Goal: Check status: Check status

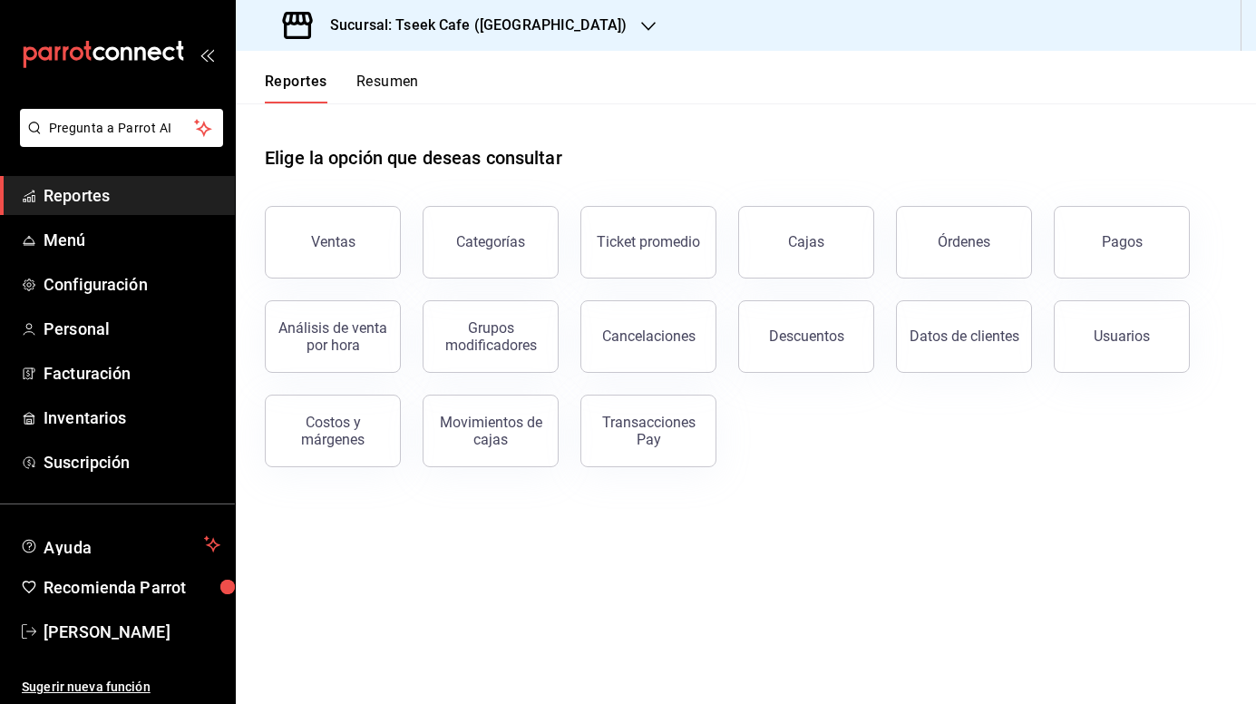
click at [369, 83] on button "Resumen" at bounding box center [388, 88] width 63 height 31
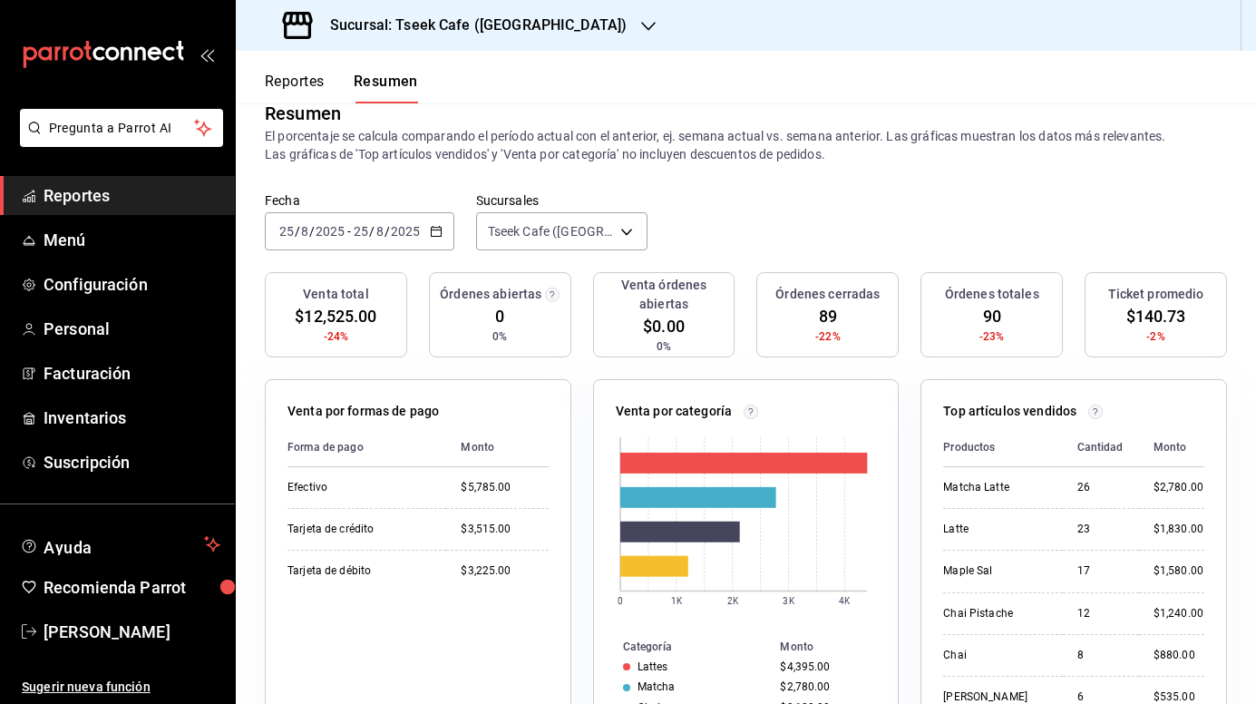
scroll to position [33, 0]
click at [641, 24] on icon "button" at bounding box center [648, 26] width 15 height 9
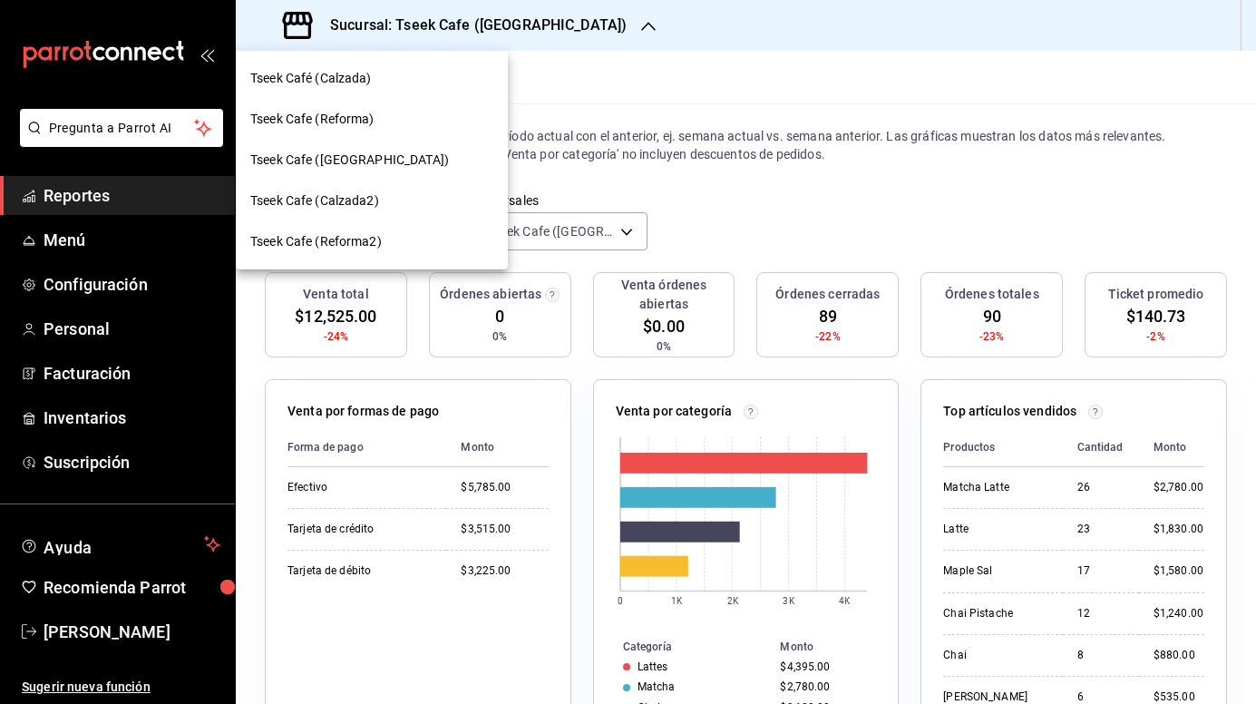
click at [426, 114] on div "Tseek Cafe (Reforma)" at bounding box center [371, 119] width 243 height 19
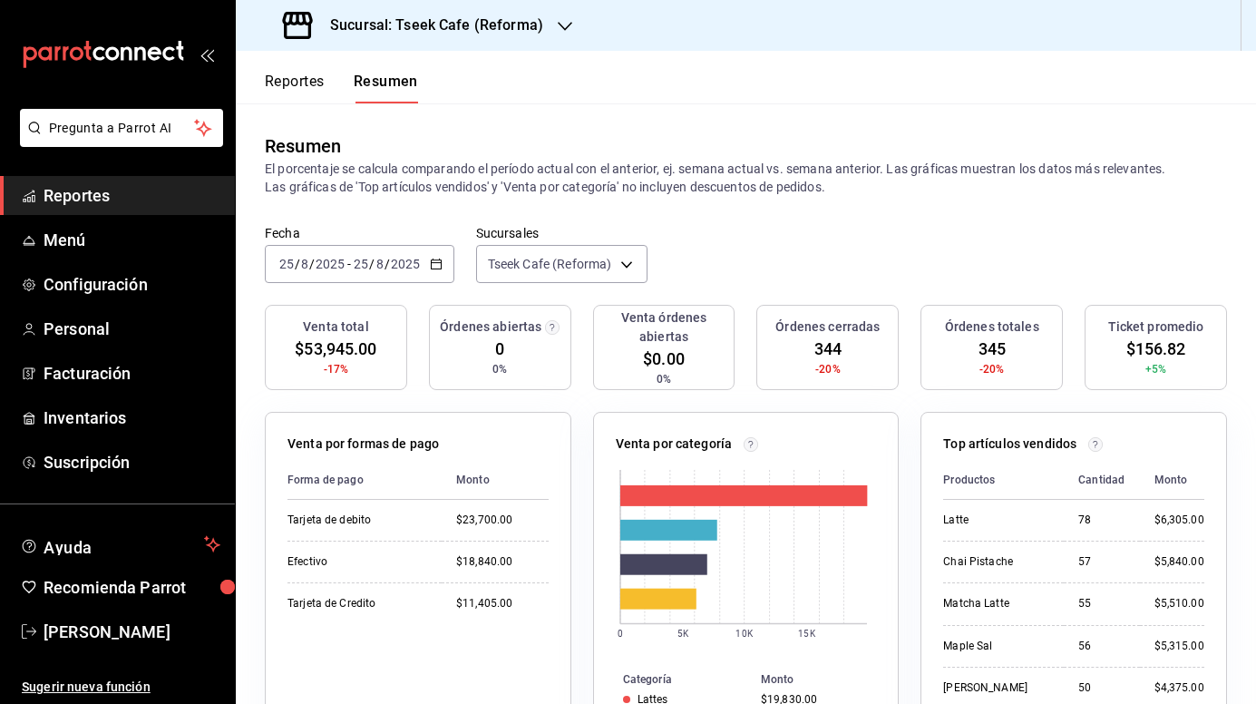
click at [482, 22] on h3 "Sucursal: Tseek Cafe (Reforma)" at bounding box center [430, 26] width 228 height 22
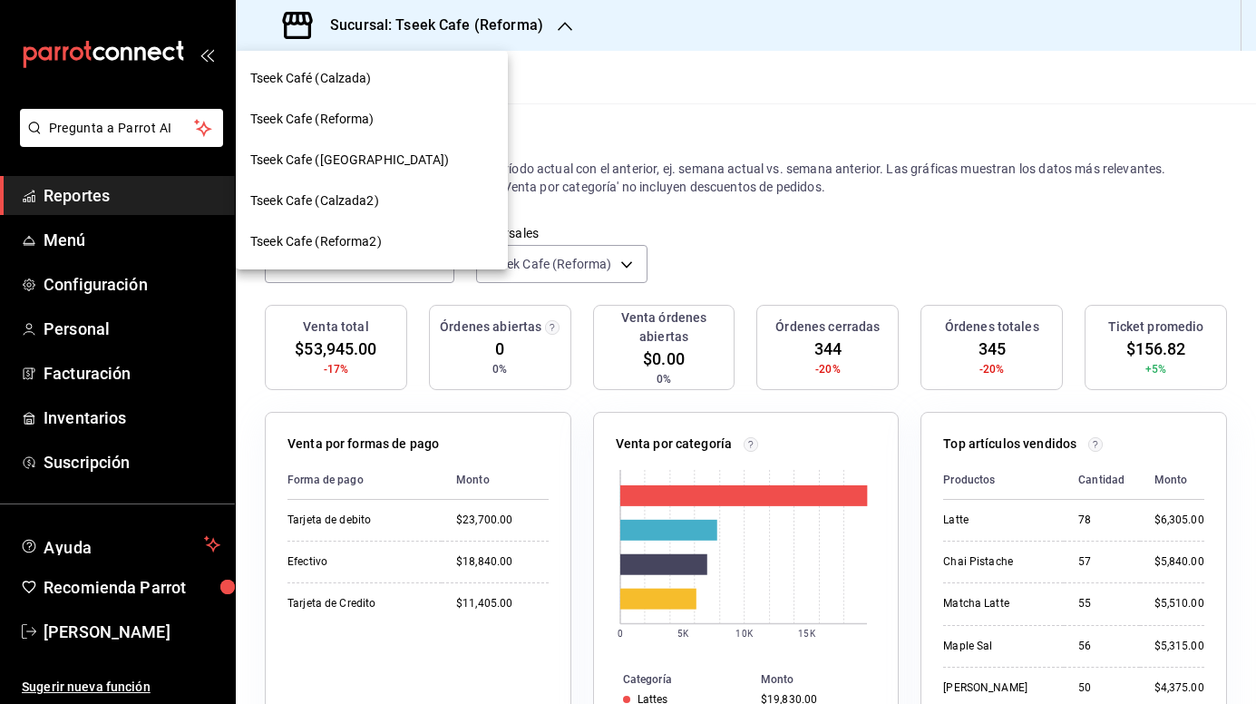
click at [444, 88] on div "Tseek Café (Calzada)" at bounding box center [372, 78] width 272 height 41
